Goal: Task Accomplishment & Management: Complete application form

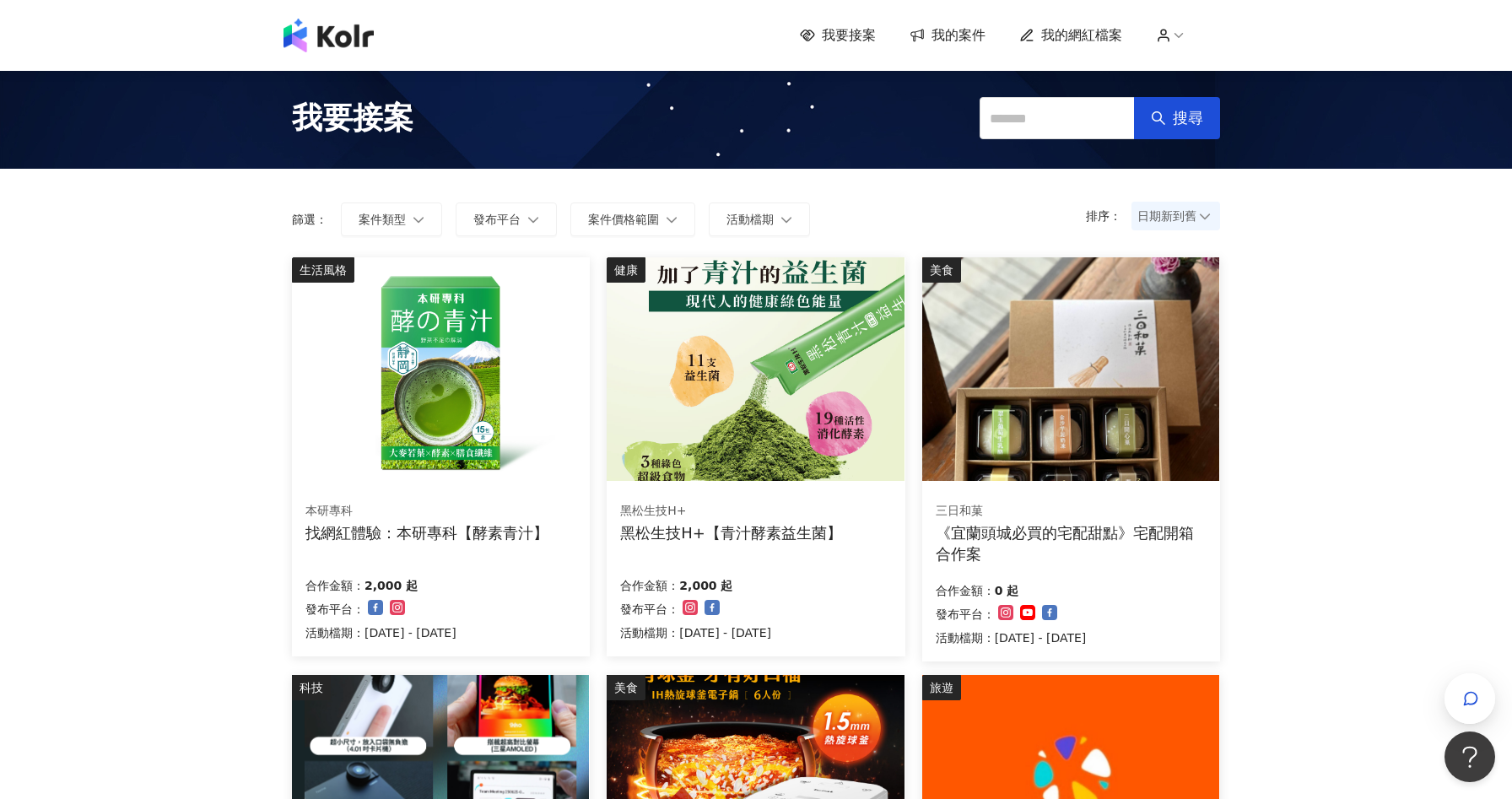
click at [951, 31] on span "我的案件" at bounding box center [959, 36] width 54 height 19
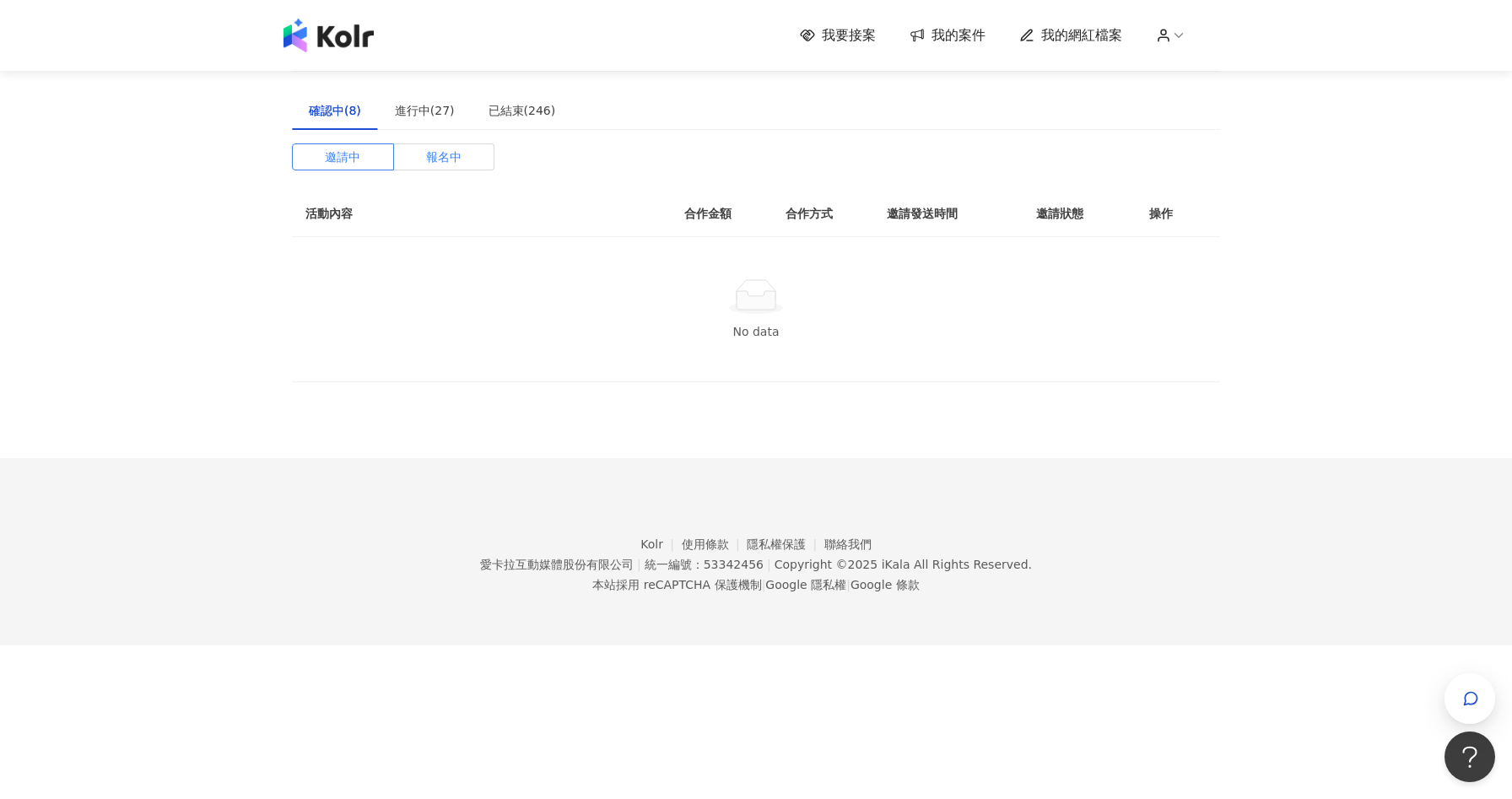
click at [437, 151] on span "報名中" at bounding box center [444, 157] width 36 height 25
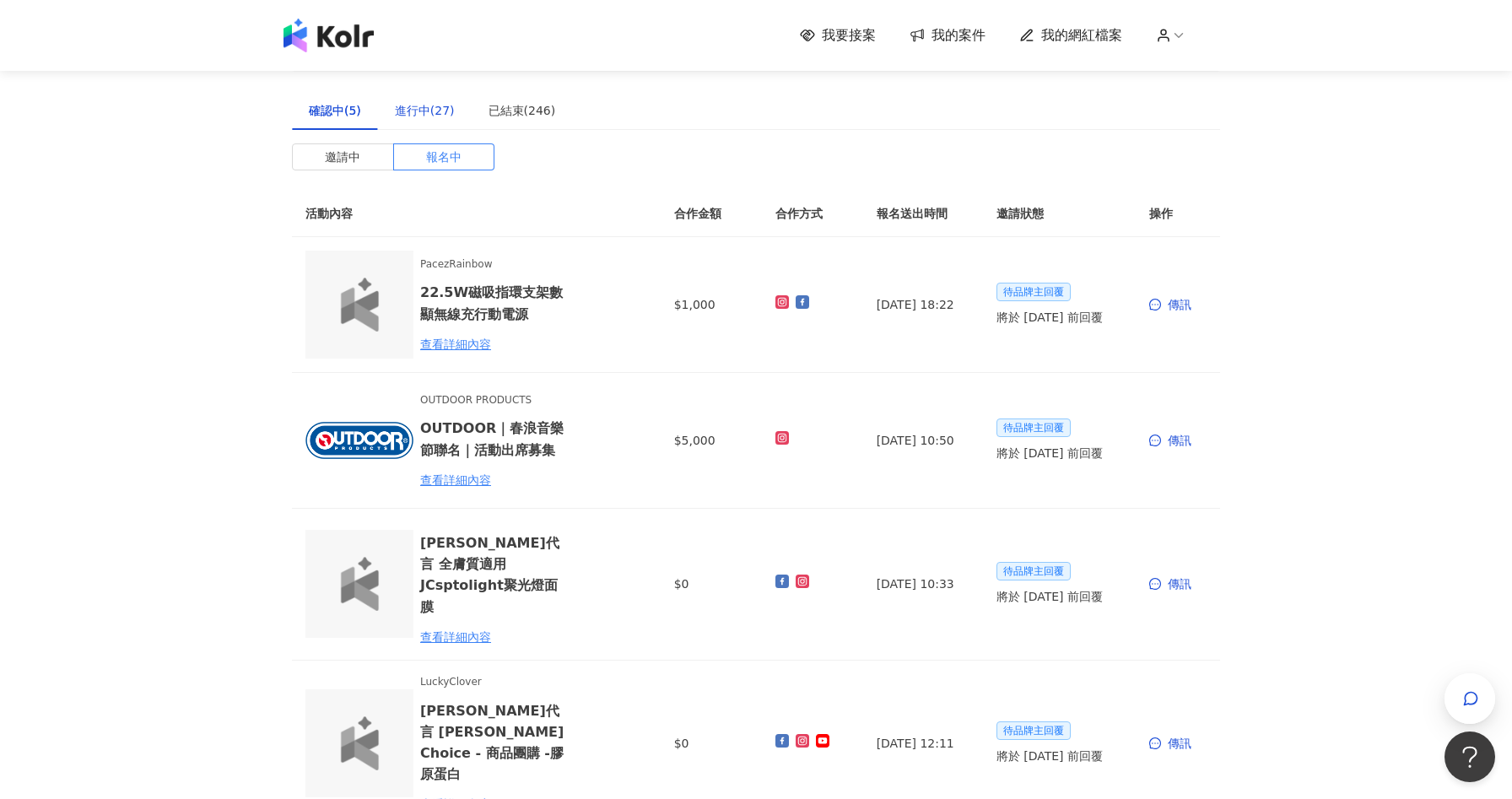
click at [427, 104] on div "進行中(27)" at bounding box center [425, 110] width 60 height 19
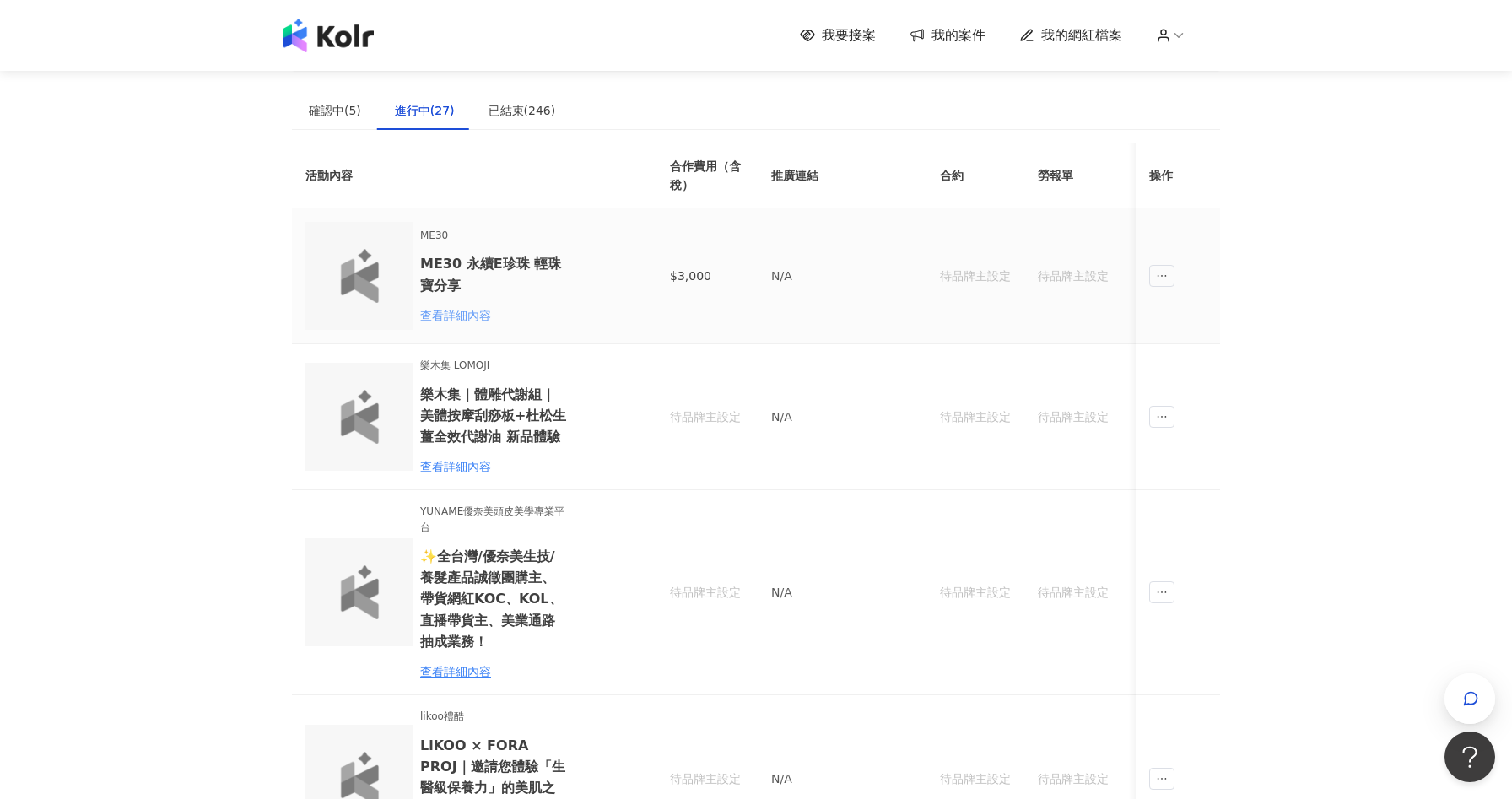
click at [460, 322] on div "查看詳細內容" at bounding box center [494, 316] width 148 height 19
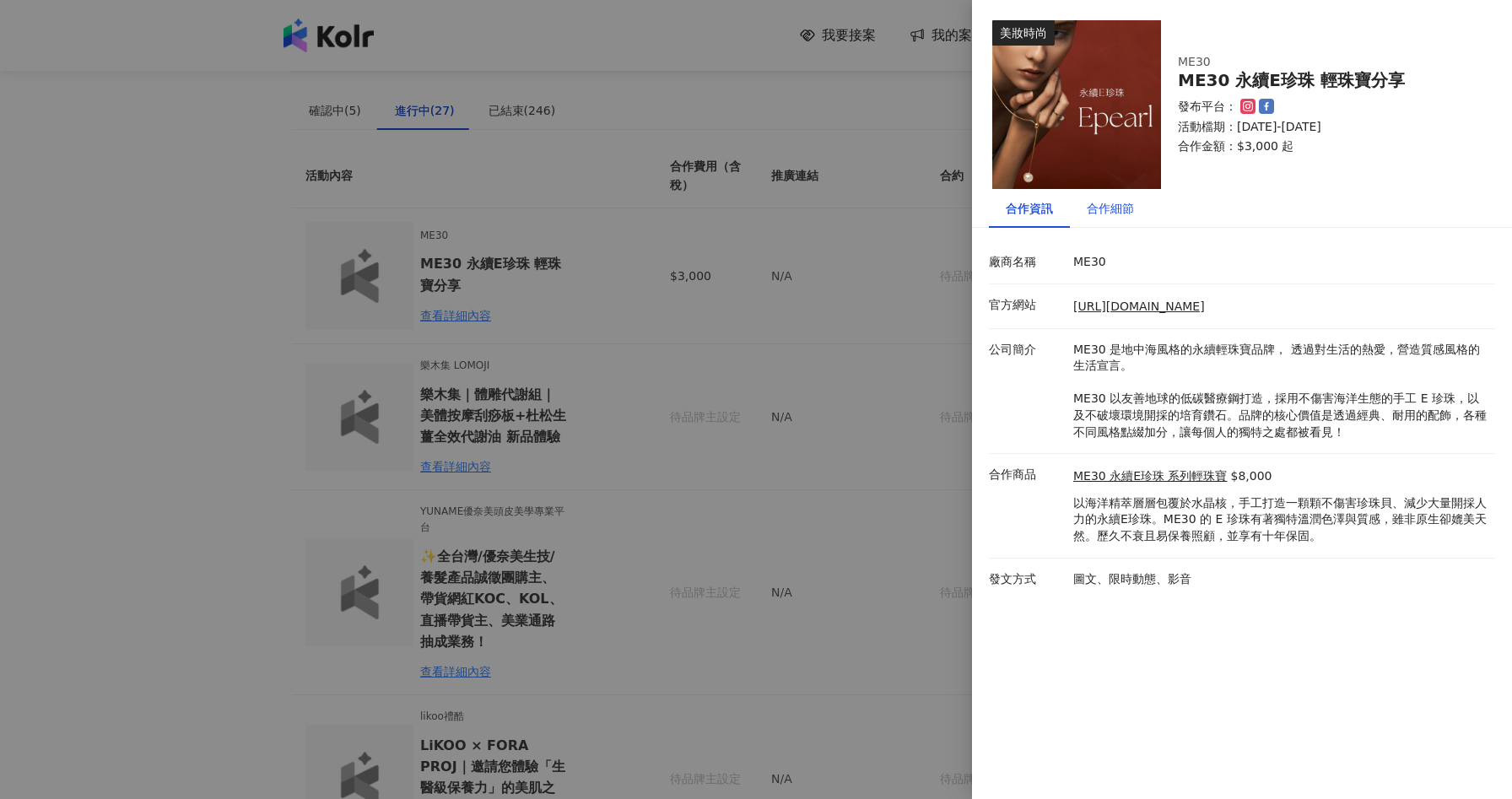
click at [1127, 213] on div "合作細節" at bounding box center [1111, 209] width 47 height 19
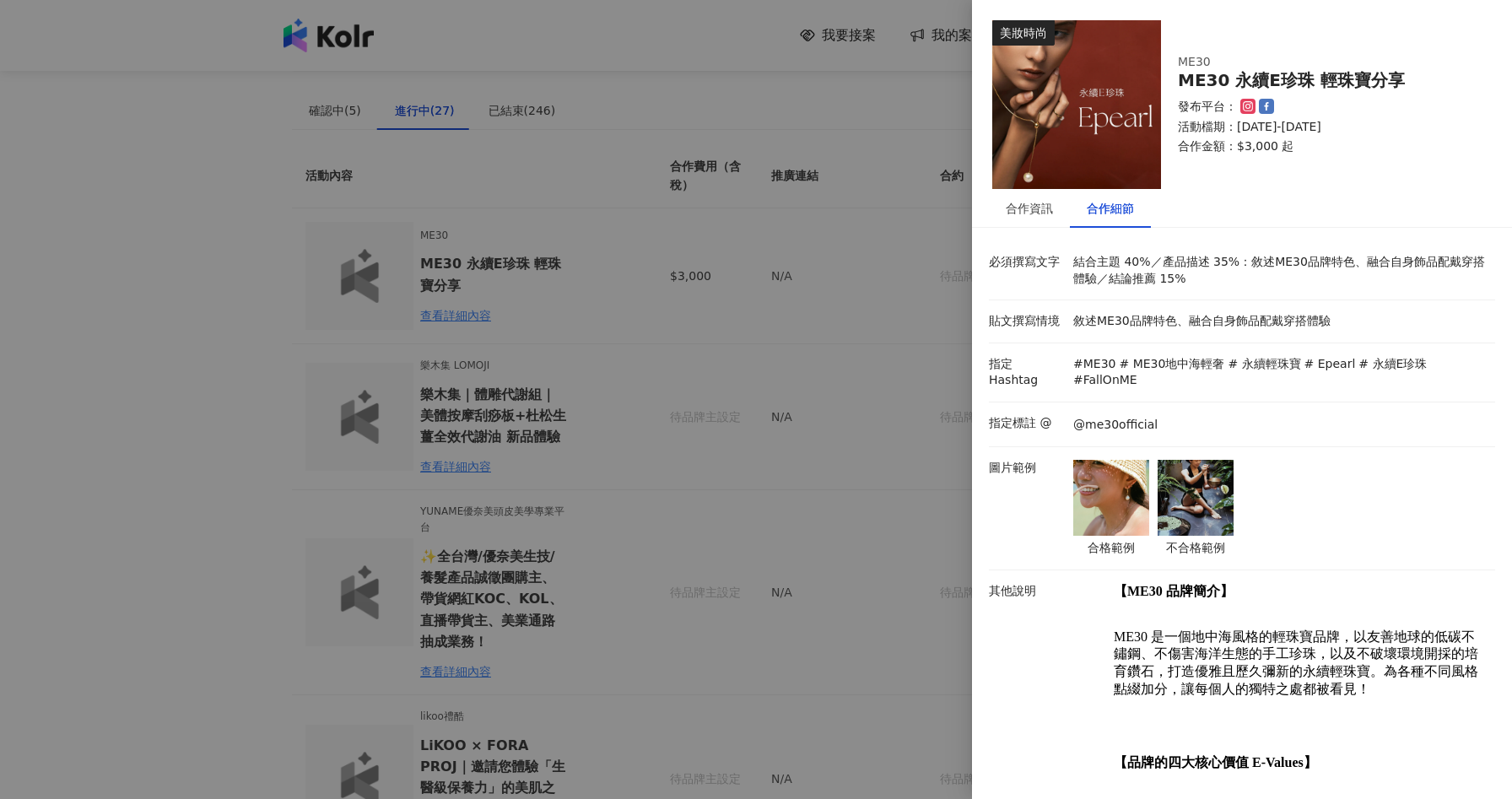
click at [840, 269] on div at bounding box center [756, 400] width 1512 height 799
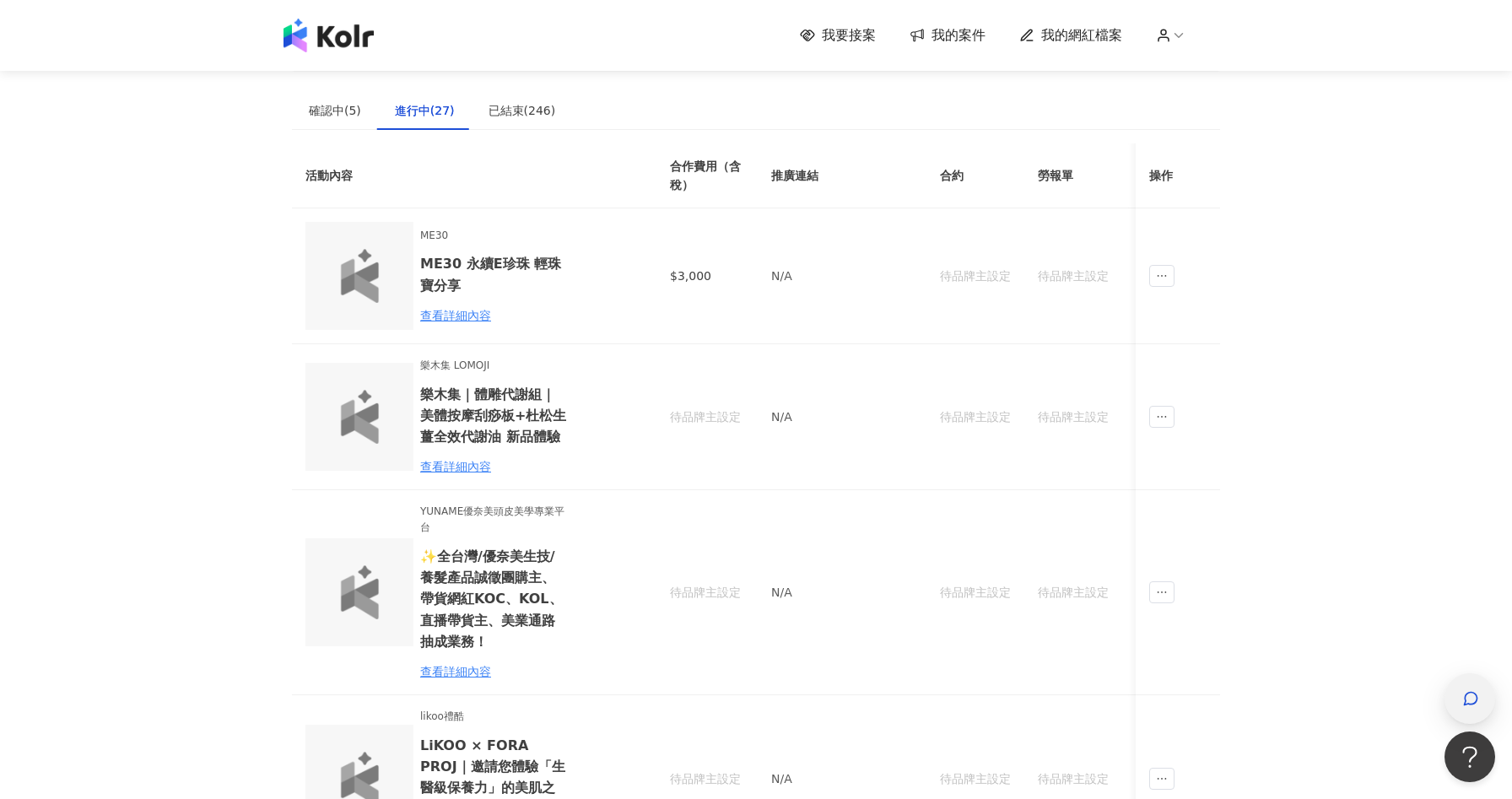
click at [1463, 706] on icon "button" at bounding box center [1471, 699] width 17 height 17
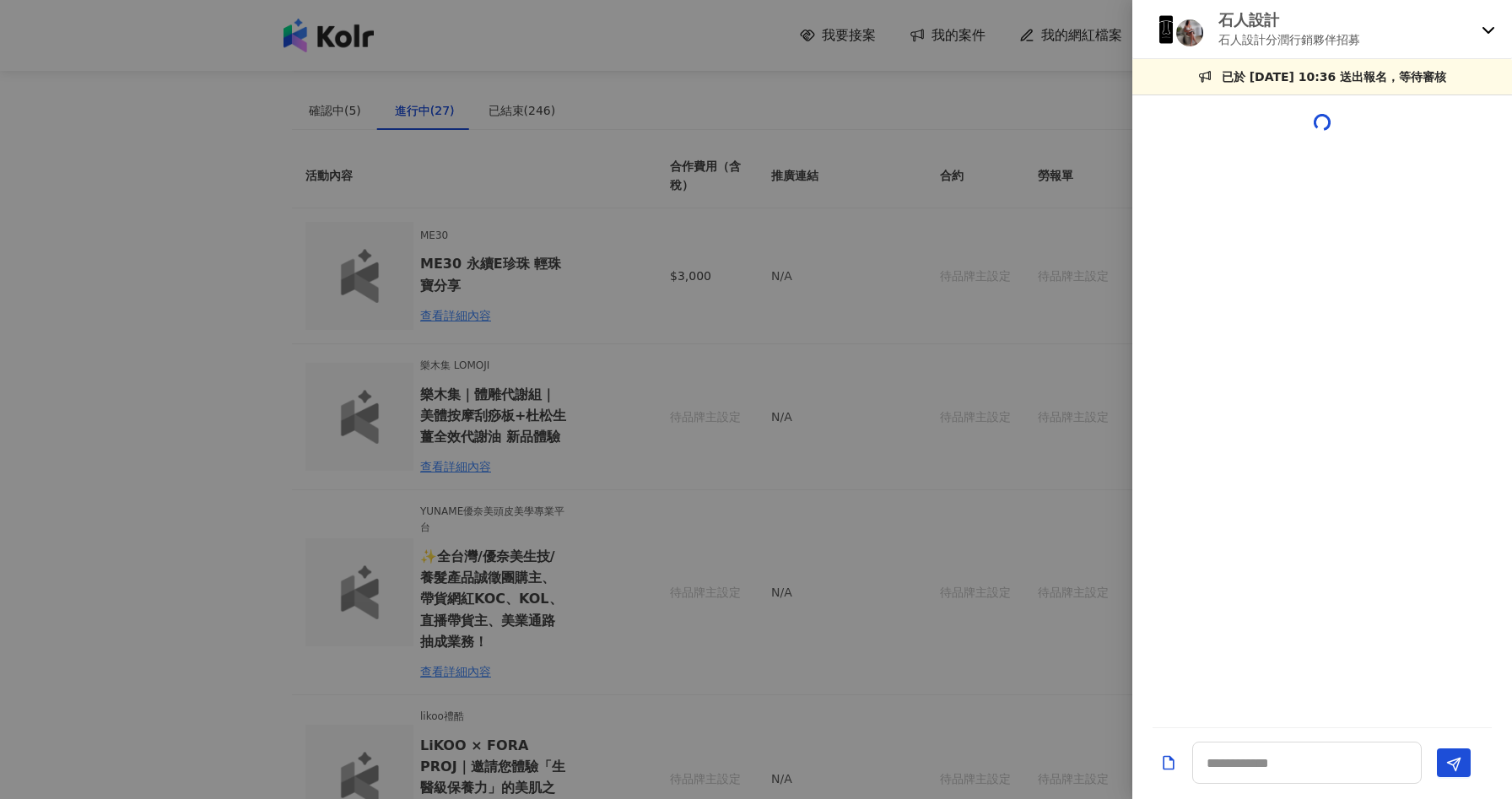
click at [1495, 27] on div "石人設計 石人設計分潤行銷夥伴招募" at bounding box center [1323, 30] width 380 height 59
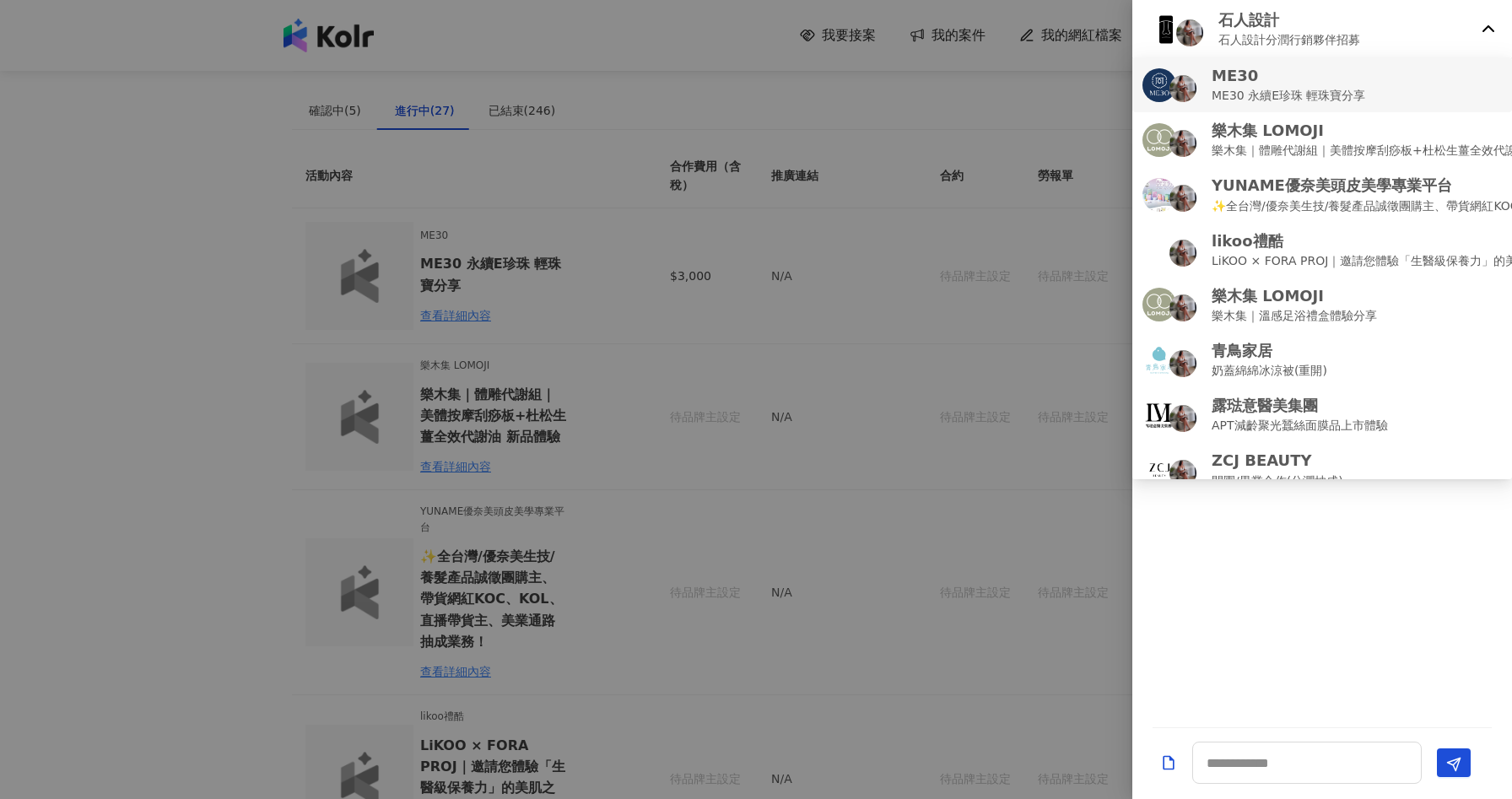
click at [1375, 89] on div "ME30 ME30 永續E珍珠 輕珠寶分享" at bounding box center [1322, 85] width 360 height 40
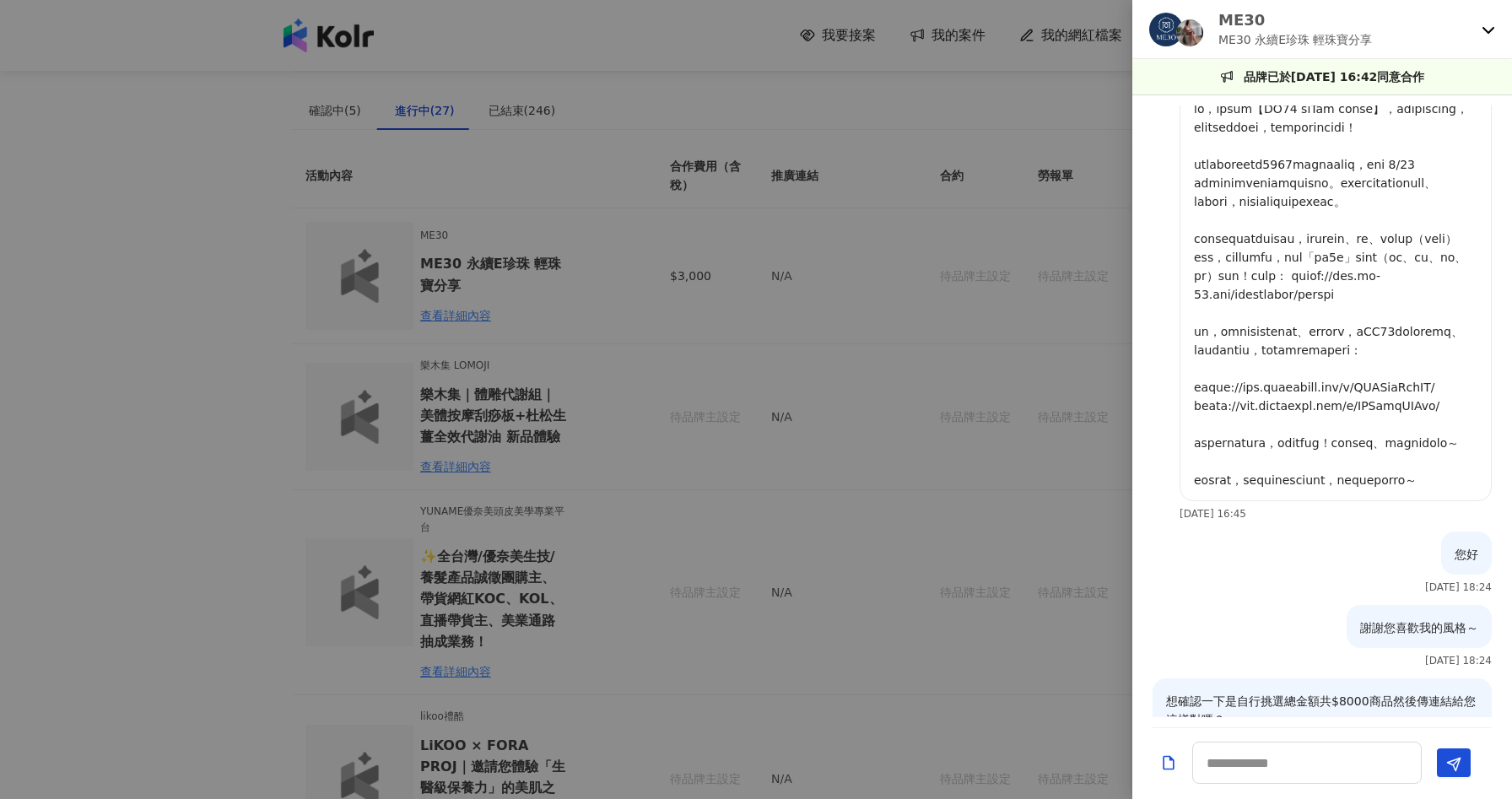
scroll to position [2, 0]
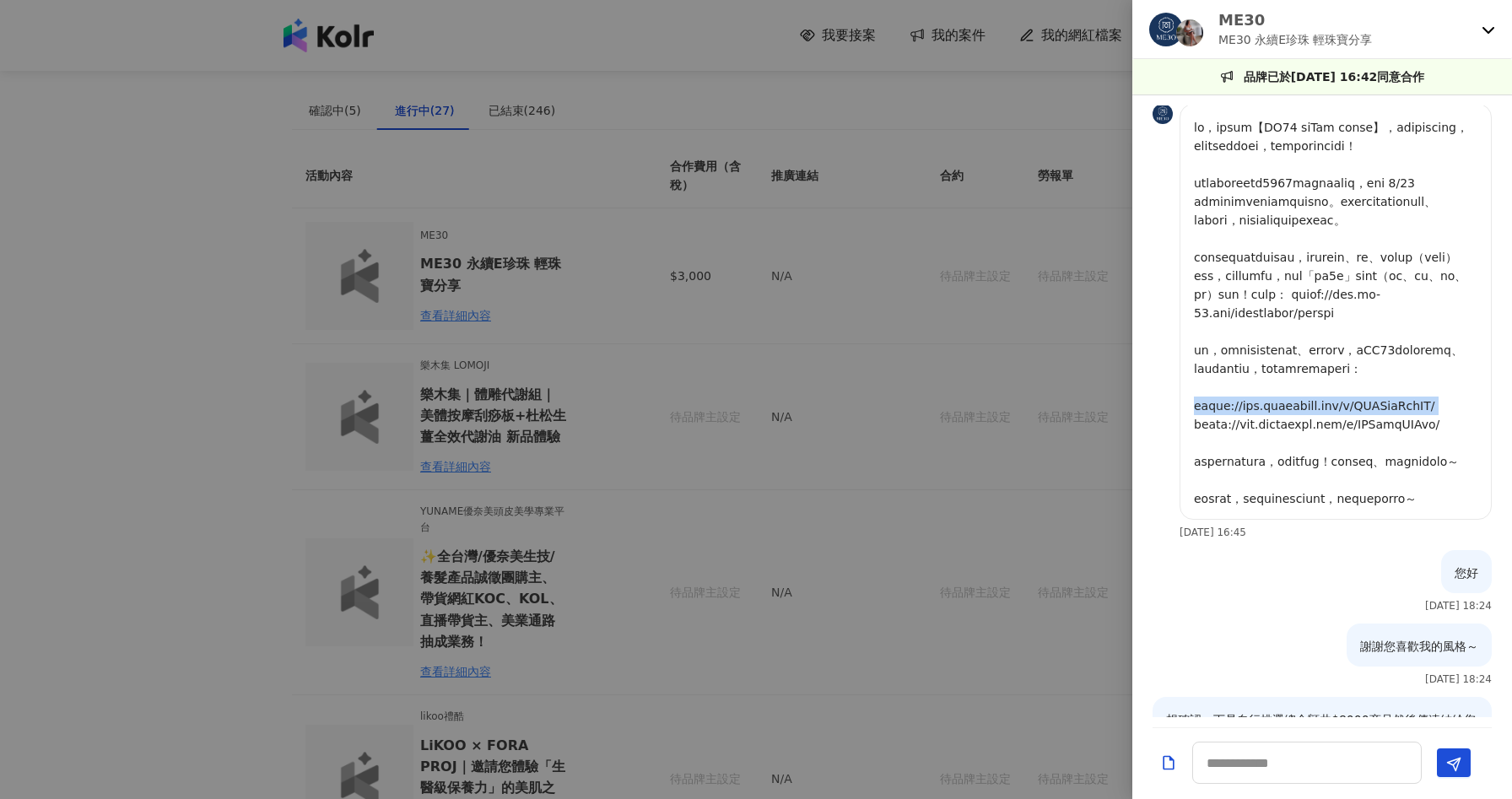
drag, startPoint x: 1191, startPoint y: 479, endPoint x: 1447, endPoint y: 476, distance: 256.0
click at [1447, 476] on div at bounding box center [1336, 311] width 312 height 416
copy p "[URL][DOMAIN_NAME]"
drag, startPoint x: 1196, startPoint y: 498, endPoint x: 1425, endPoint y: 522, distance: 230.3
click at [1425, 508] on p at bounding box center [1336, 313] width 283 height 390
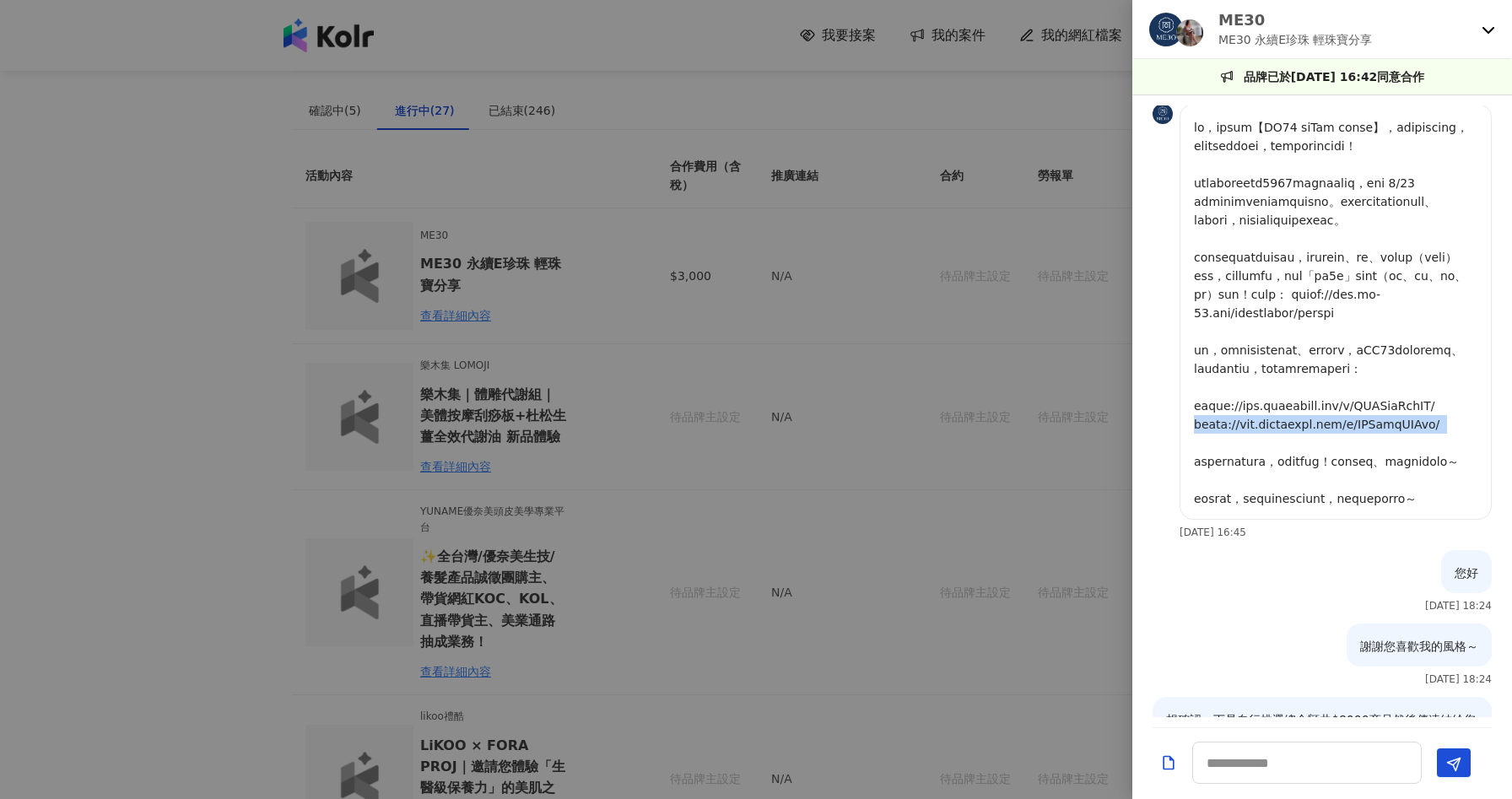
copy p "[URL][DOMAIN_NAME]"
drag, startPoint x: 1193, startPoint y: 478, endPoint x: 1455, endPoint y: 480, distance: 262.0
click at [1455, 480] on p at bounding box center [1336, 313] width 283 height 390
copy p "[URL][DOMAIN_NAME]"
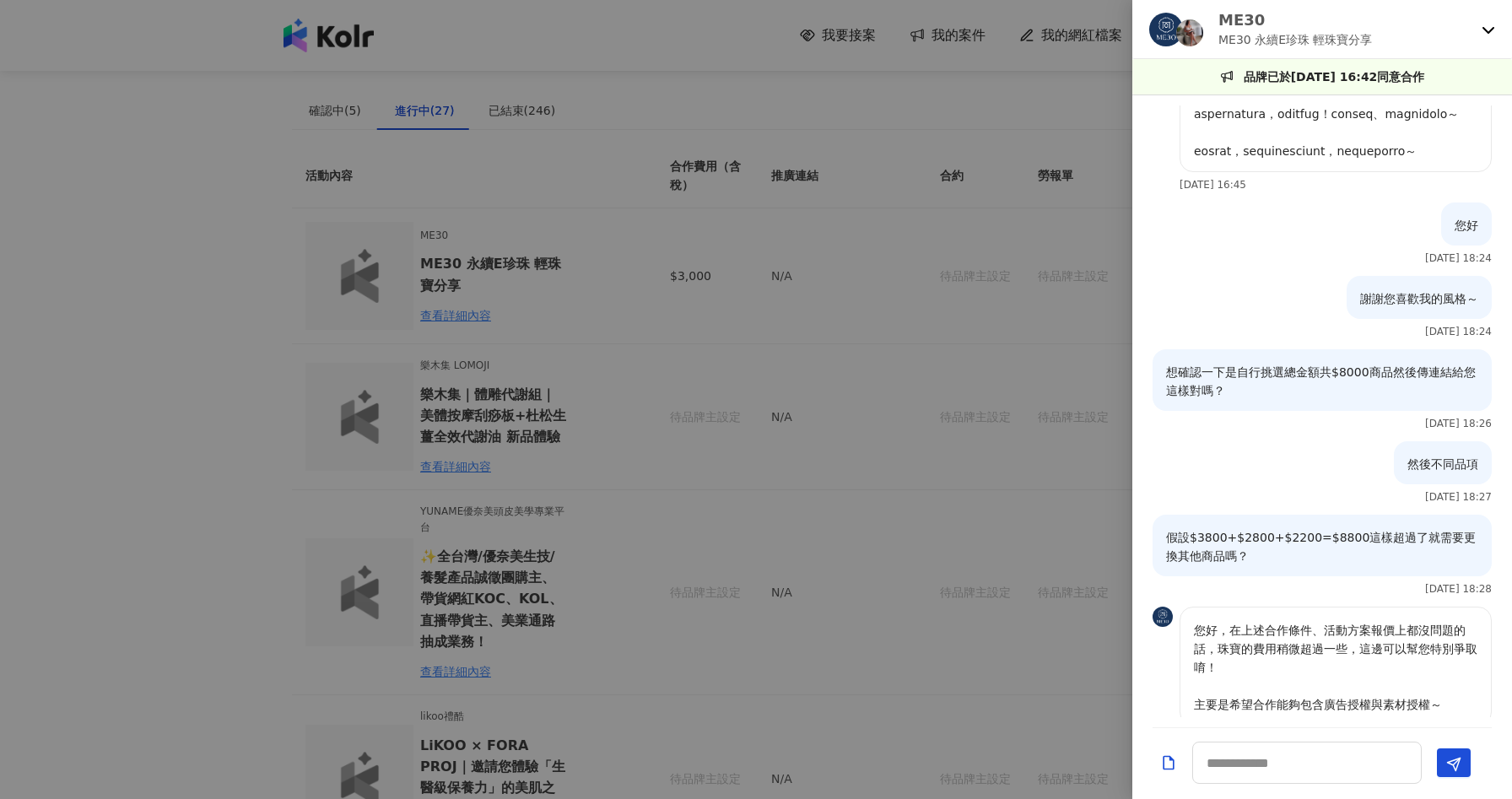
scroll to position [0, 0]
